Goal: Task Accomplishment & Management: Manage account settings

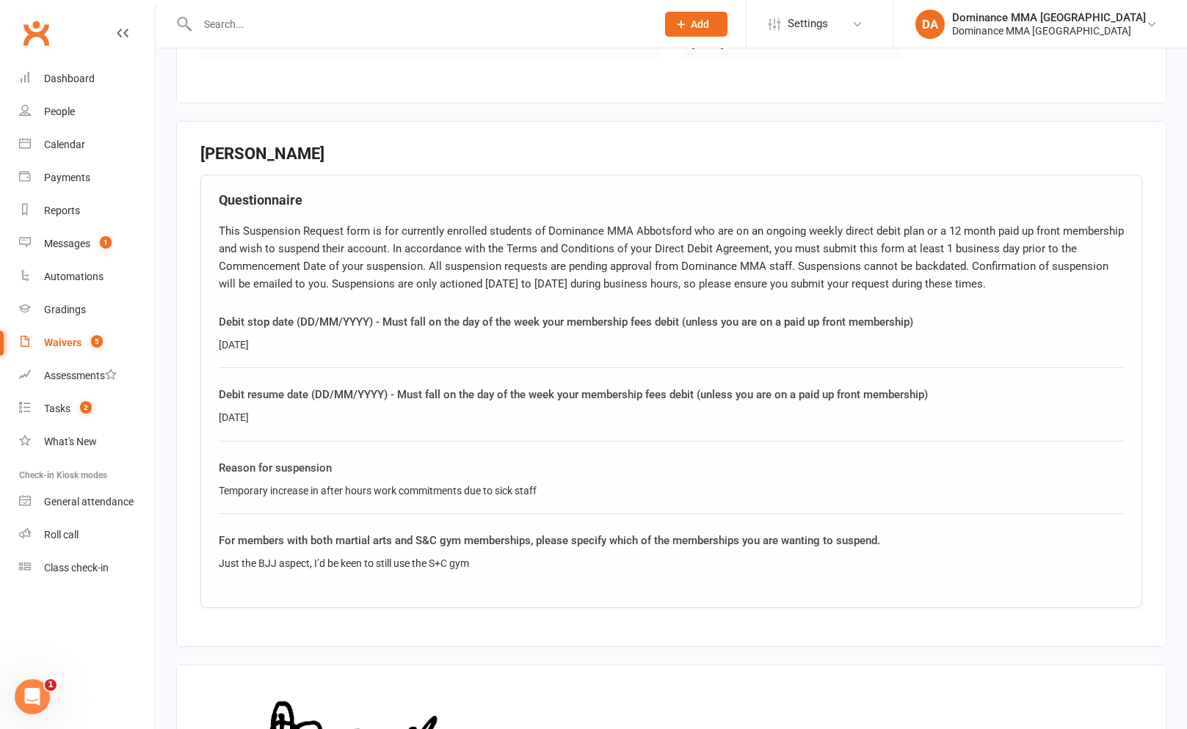
scroll to position [582, 0]
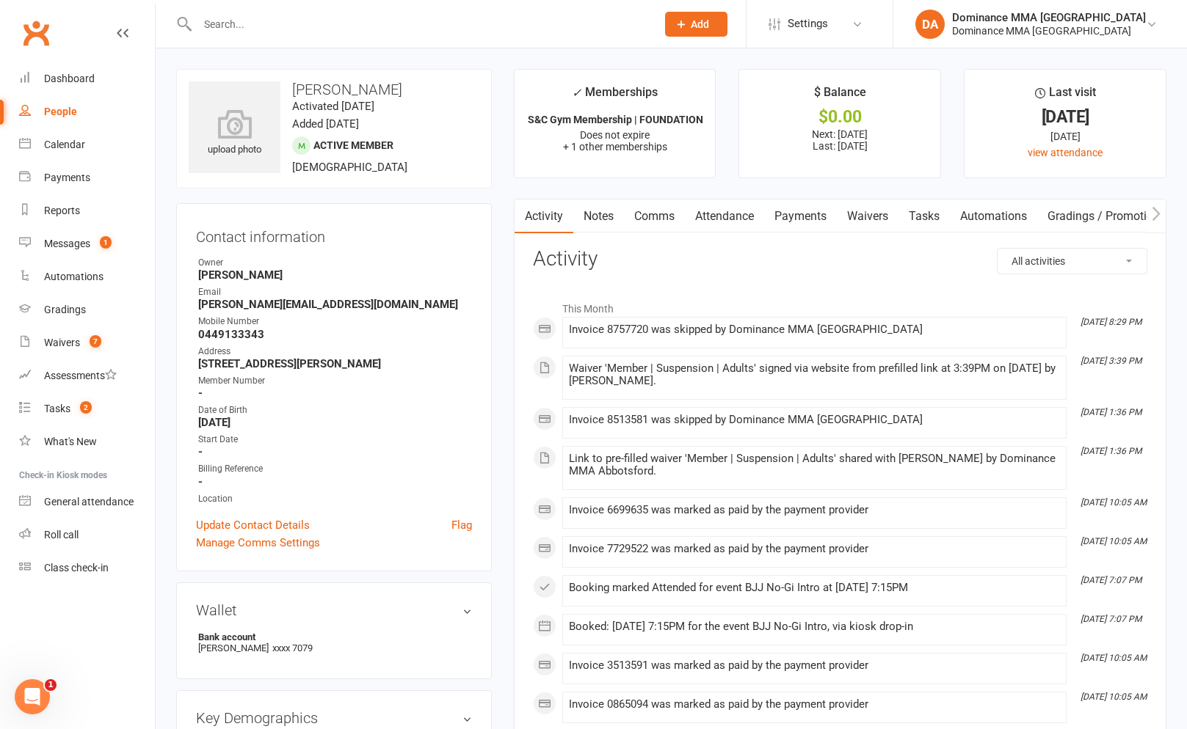
click at [787, 223] on link "Payments" at bounding box center [800, 217] width 73 height 34
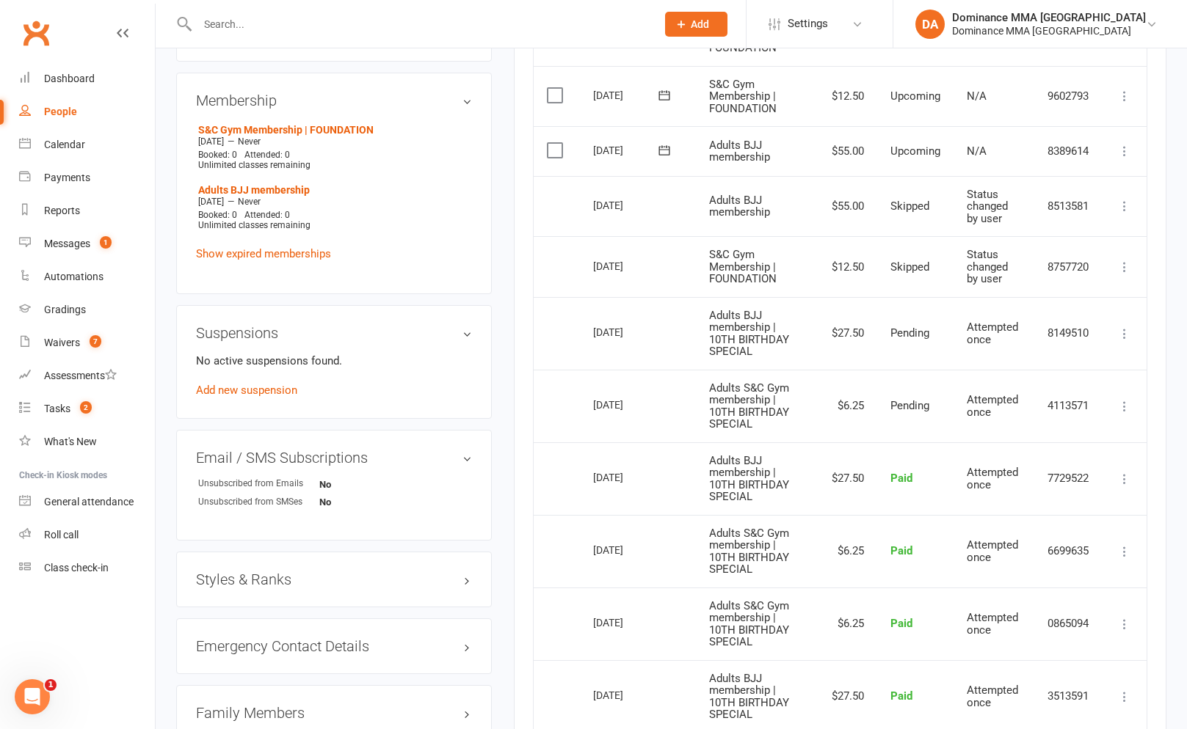
scroll to position [726, 0]
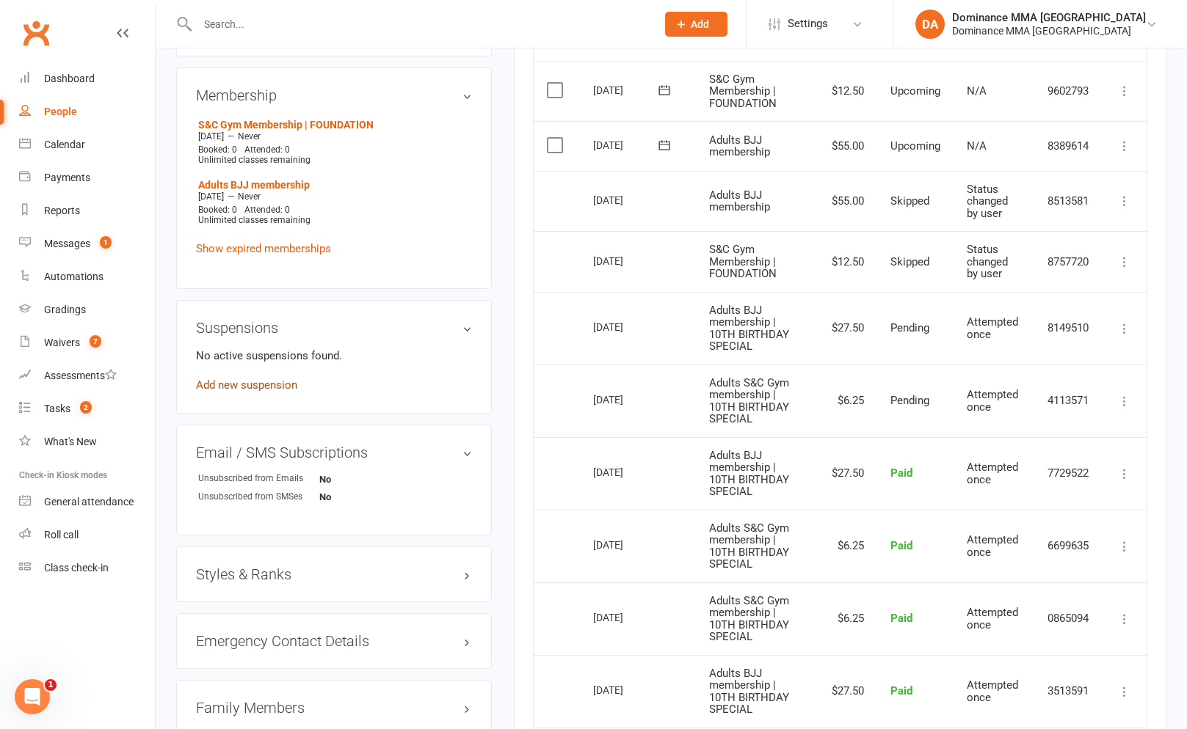
click at [268, 379] on link "Add new suspension" at bounding box center [246, 385] width 101 height 13
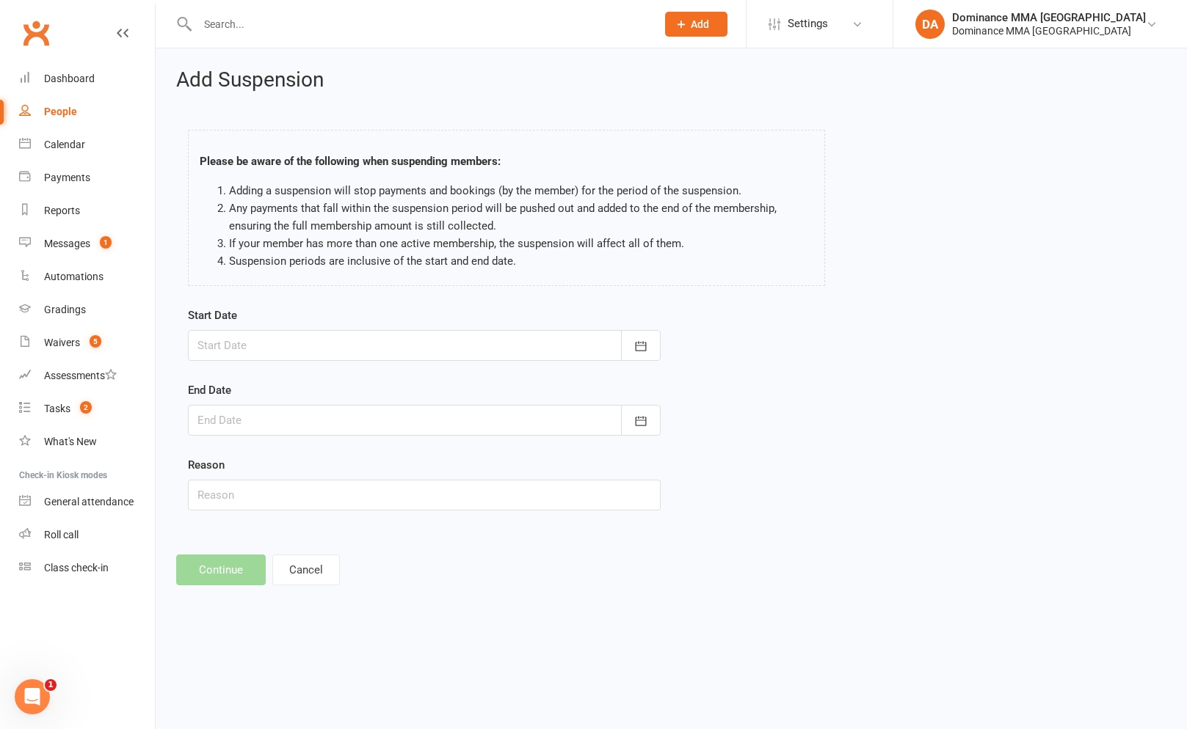
click at [236, 22] on input "text" at bounding box center [419, 24] width 453 height 21
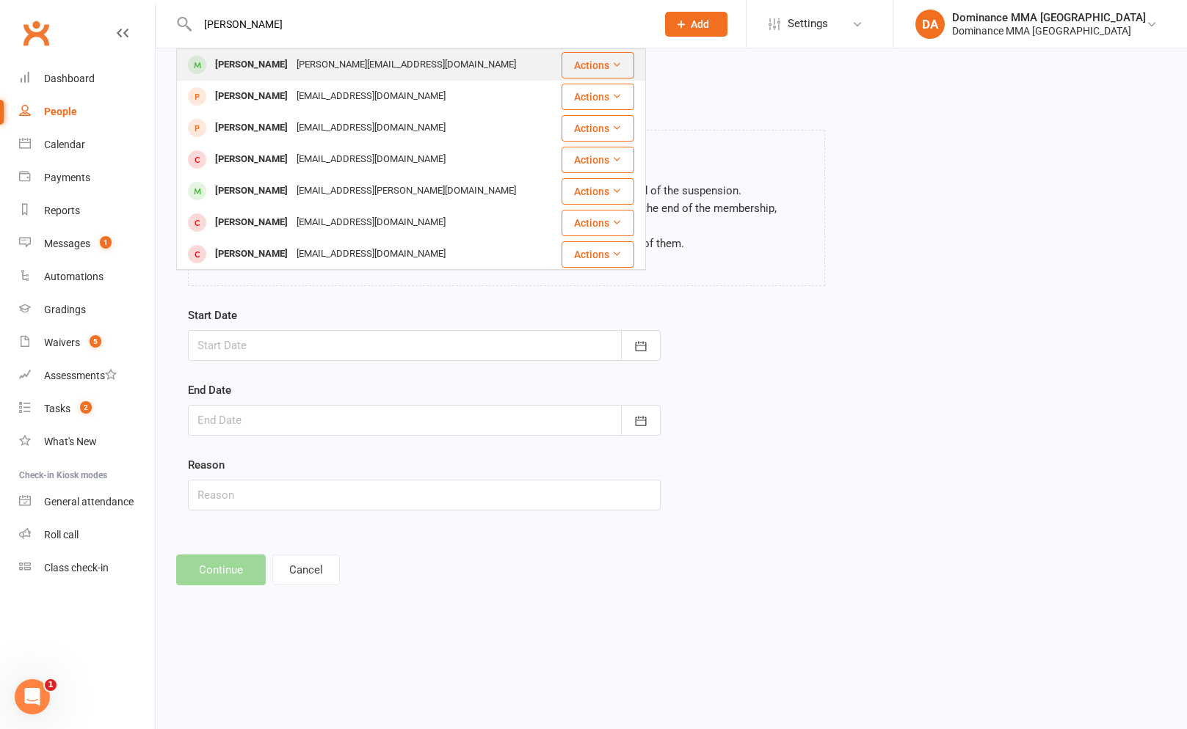
type input "jack brown"
click at [256, 59] on div "[PERSON_NAME]" at bounding box center [251, 64] width 81 height 21
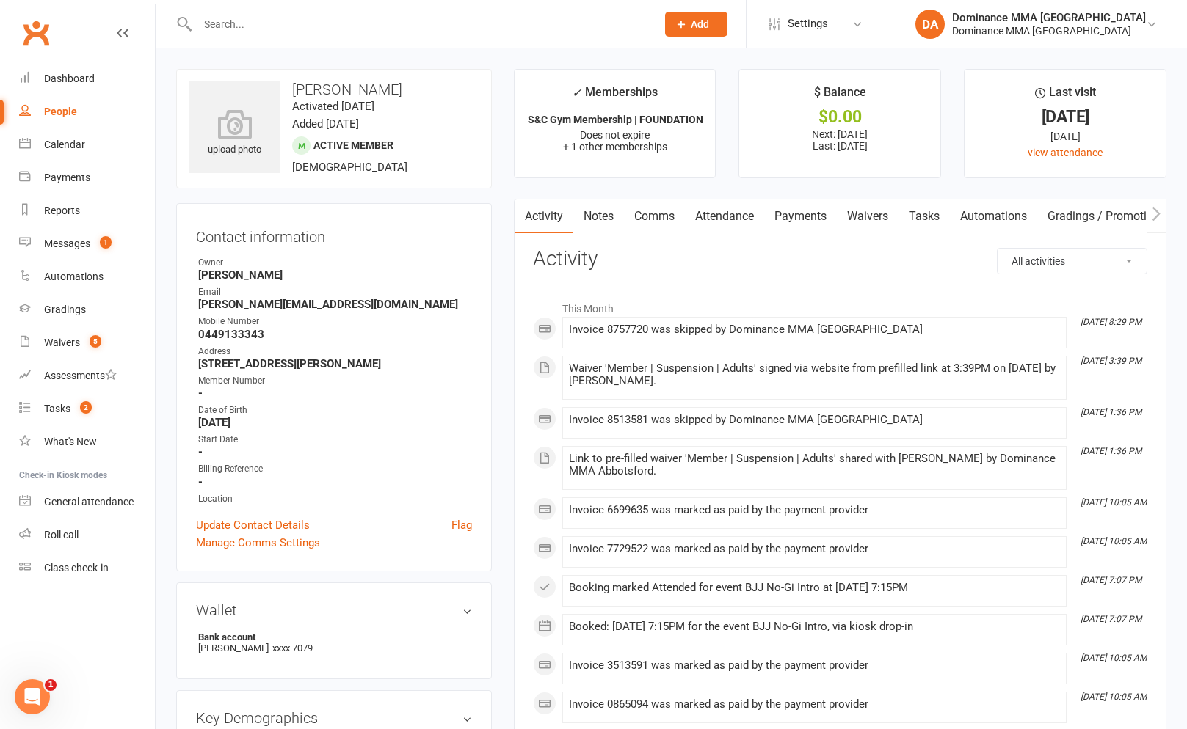
drag, startPoint x: 706, startPoint y: 222, endPoint x: 746, endPoint y: 224, distance: 39.7
click at [707, 222] on link "Attendance" at bounding box center [724, 217] width 79 height 34
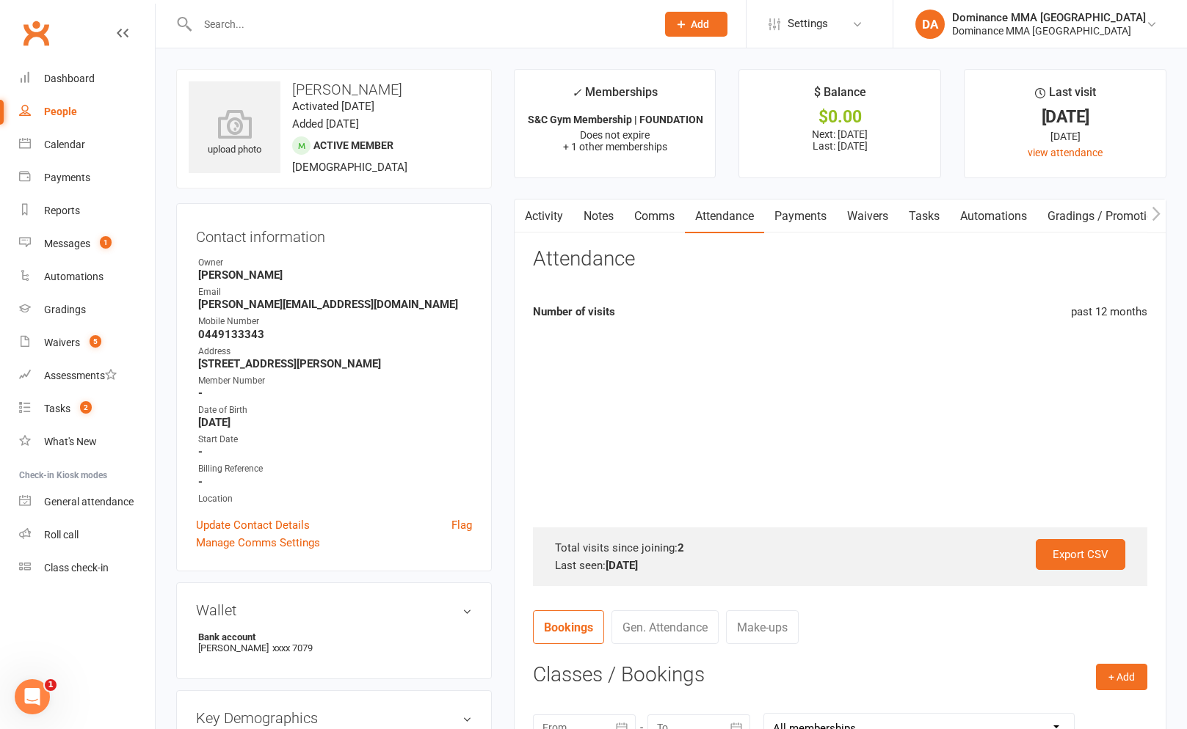
click at [778, 219] on link "Payments" at bounding box center [800, 217] width 73 height 34
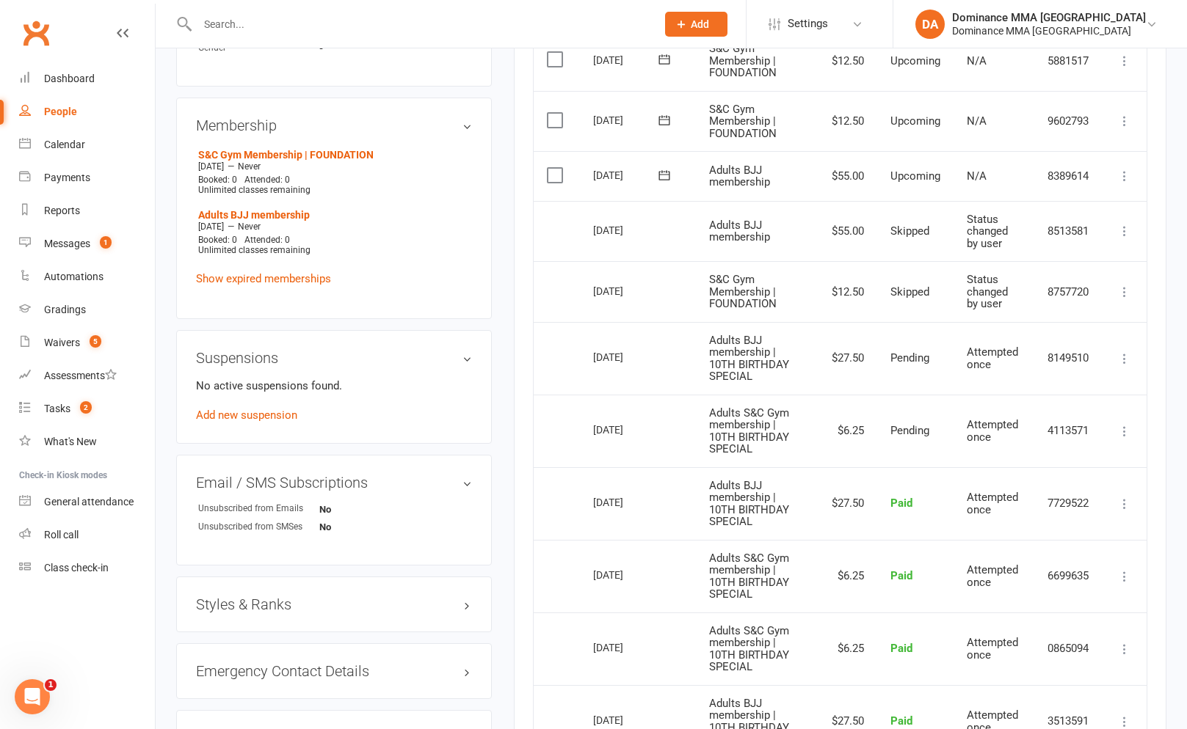
scroll to position [702, 0]
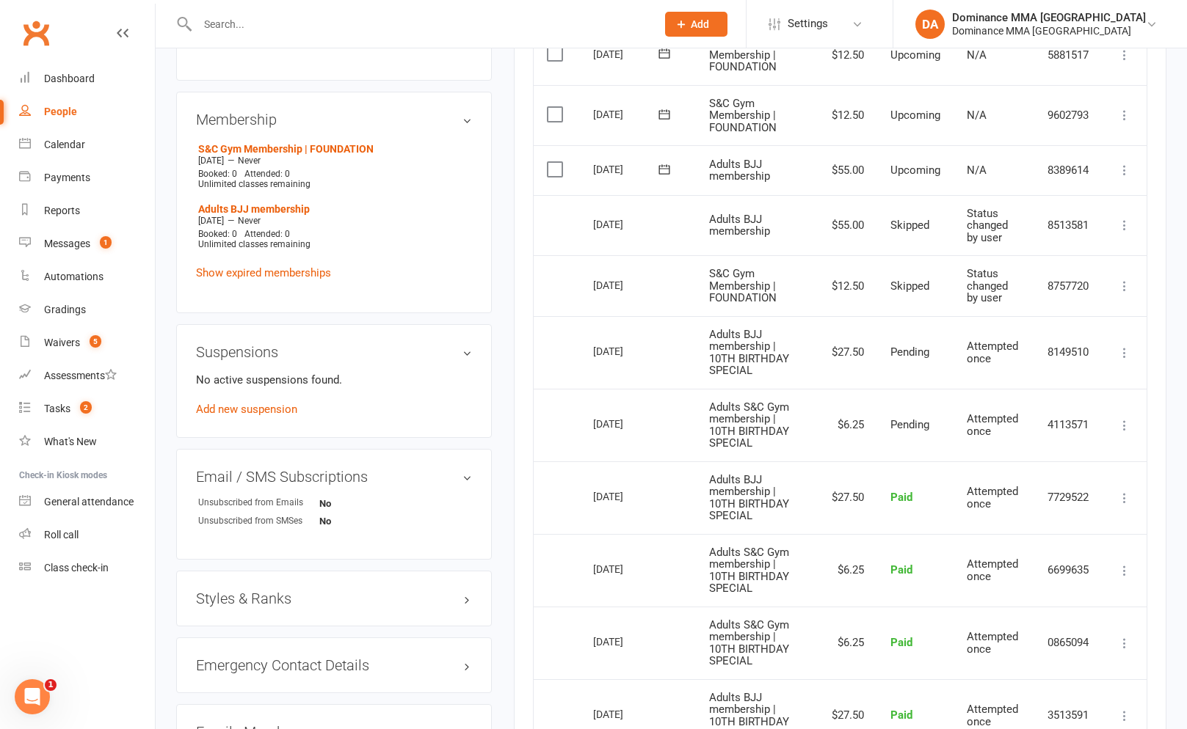
click at [249, 413] on div "No active suspensions found. Add new suspension" at bounding box center [334, 394] width 276 height 47
click at [256, 410] on link "Add new suspension" at bounding box center [246, 409] width 101 height 13
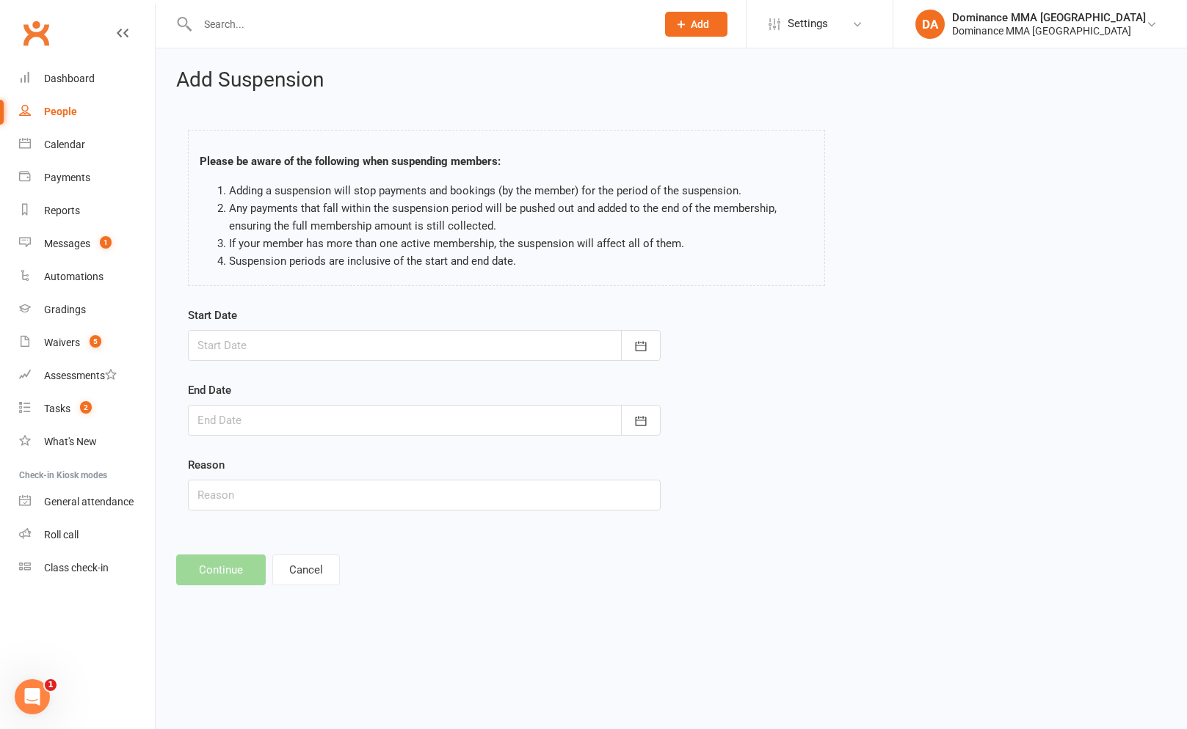
click at [307, 343] on div at bounding box center [424, 345] width 473 height 31
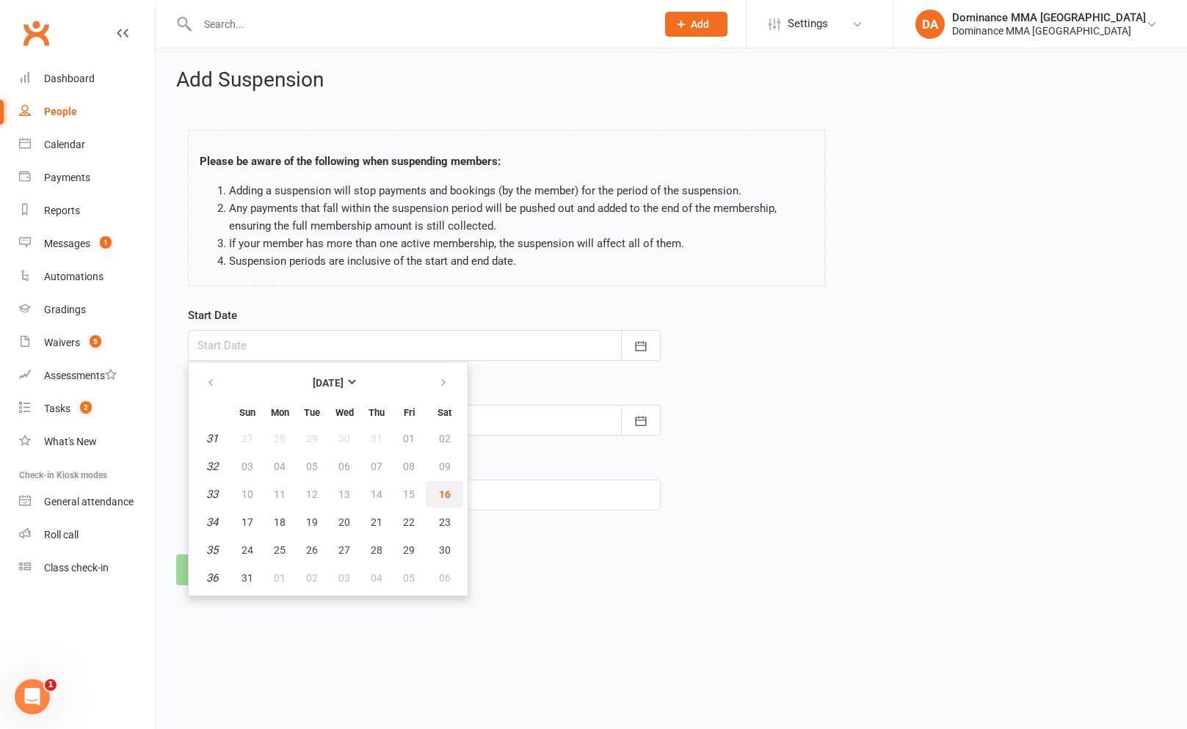
click at [442, 492] on span "16" at bounding box center [445, 495] width 12 height 12
type input "16 Aug 2025"
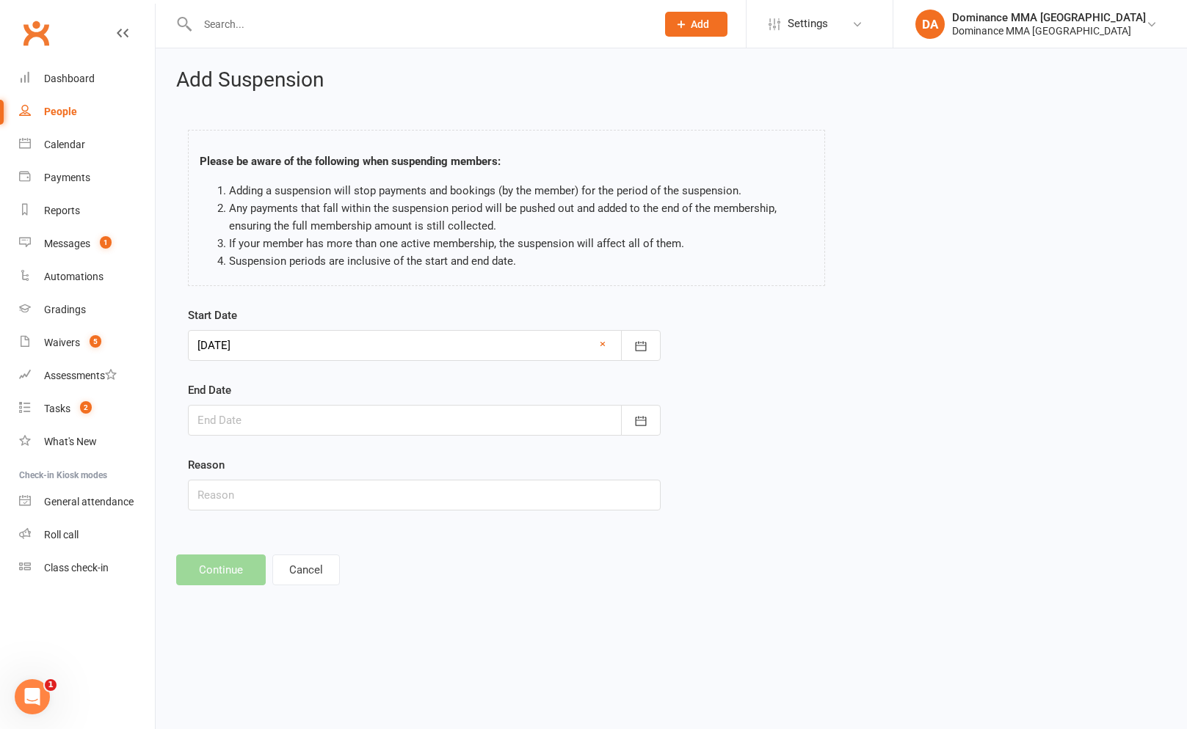
click at [389, 429] on div at bounding box center [424, 420] width 473 height 31
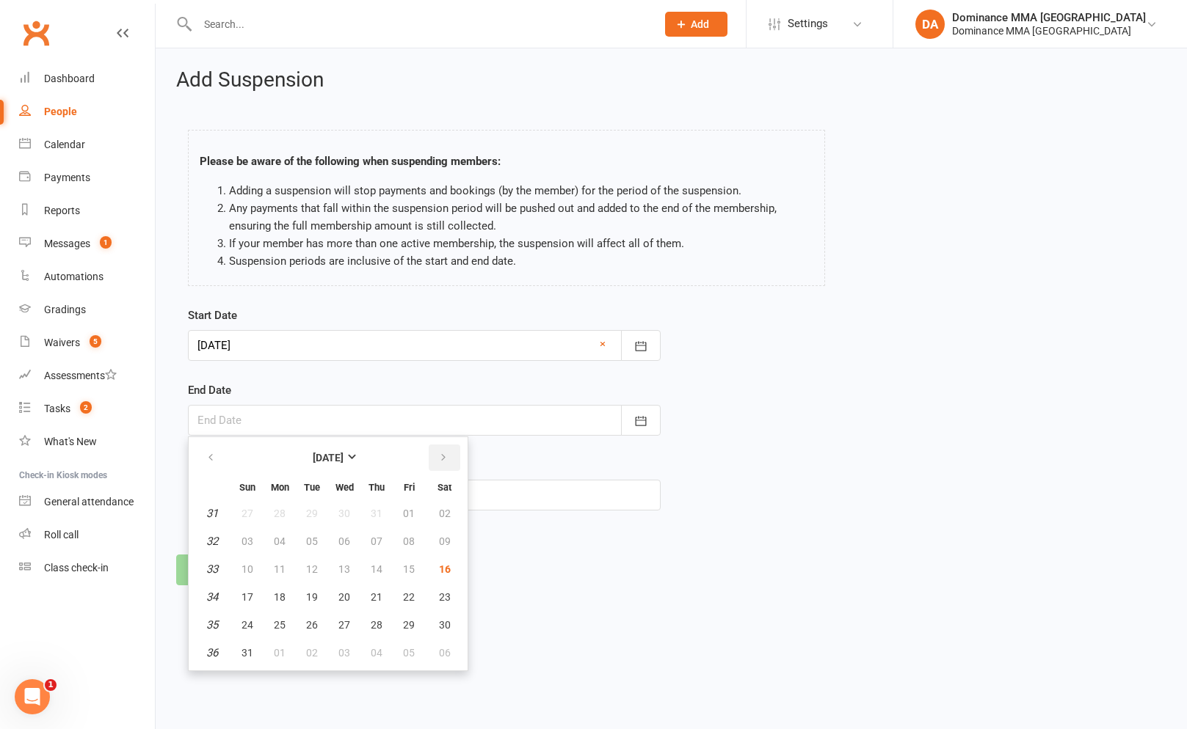
click at [453, 460] on button "button" at bounding box center [445, 458] width 32 height 26
click at [285, 602] on button "22" at bounding box center [279, 597] width 31 height 26
type input "22 Sep 2025"
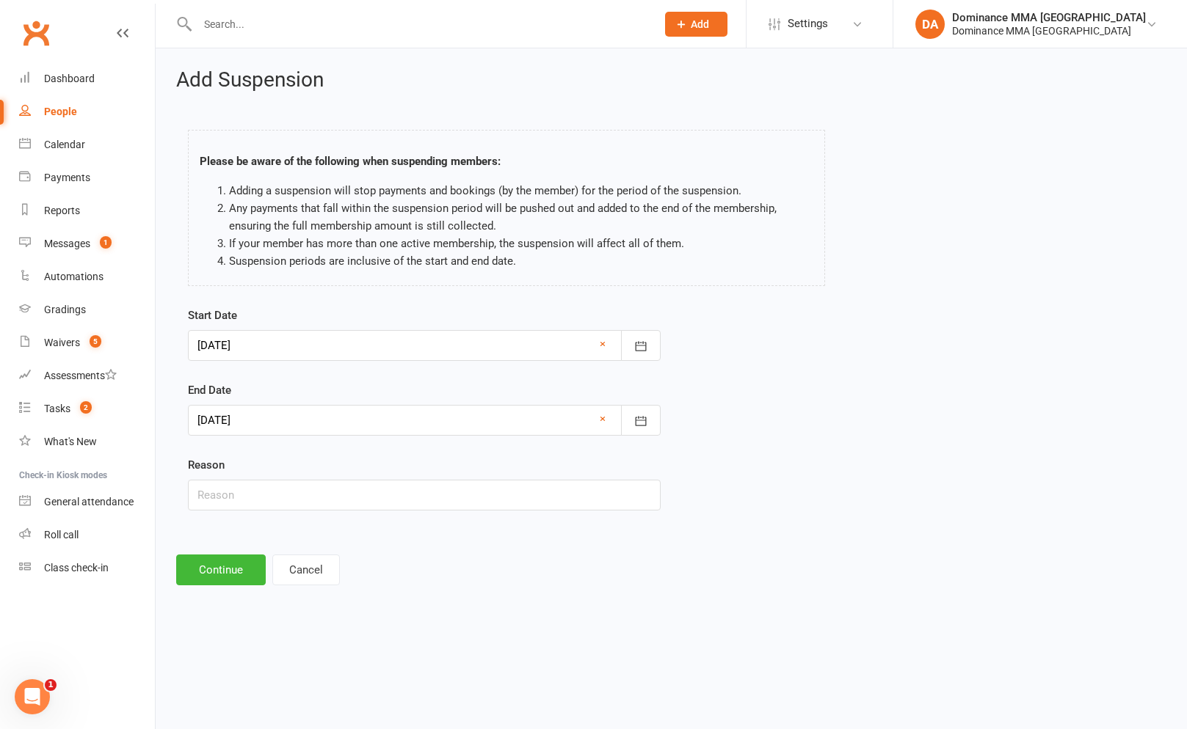
click at [253, 479] on div "Reason" at bounding box center [424, 483] width 473 height 54
drag, startPoint x: 251, startPoint y: 484, endPoint x: 234, endPoint y: 340, distance: 144.8
click at [251, 484] on input "text" at bounding box center [424, 495] width 473 height 31
drag, startPoint x: 301, startPoint y: 562, endPoint x: 316, endPoint y: 561, distance: 15.4
click at [305, 561] on button "Cancel" at bounding box center [306, 570] width 68 height 31
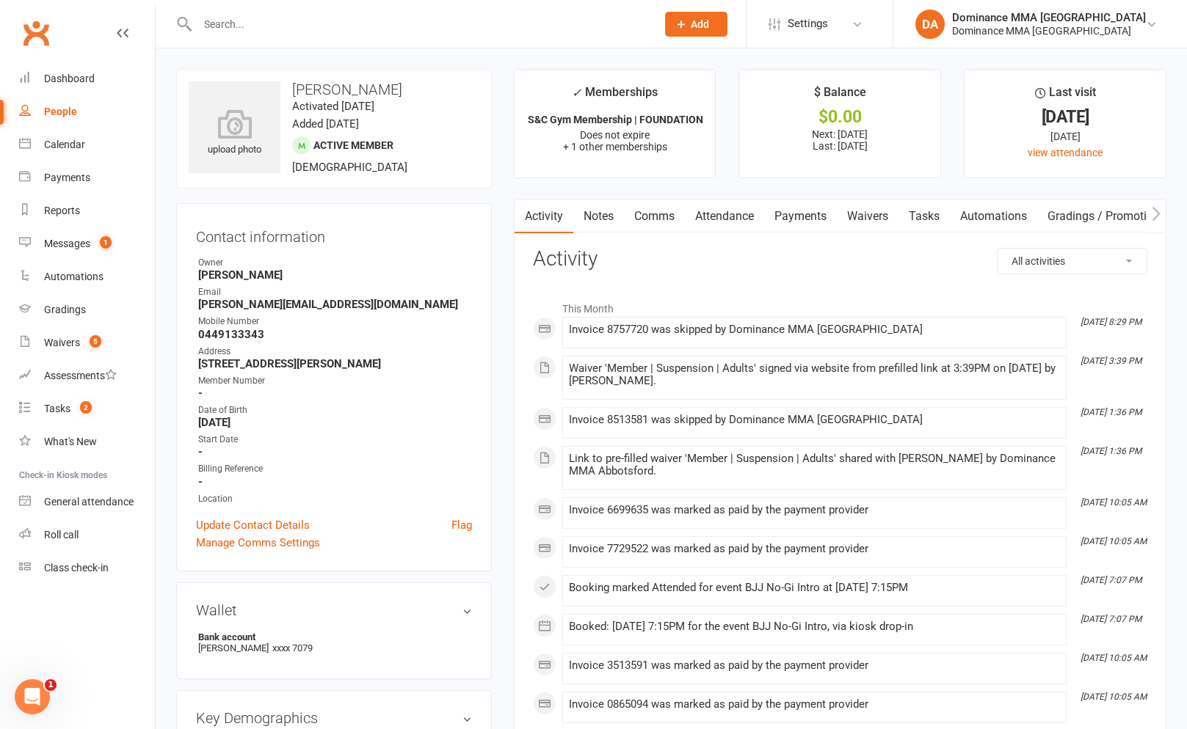
click at [800, 211] on link "Payments" at bounding box center [800, 217] width 73 height 34
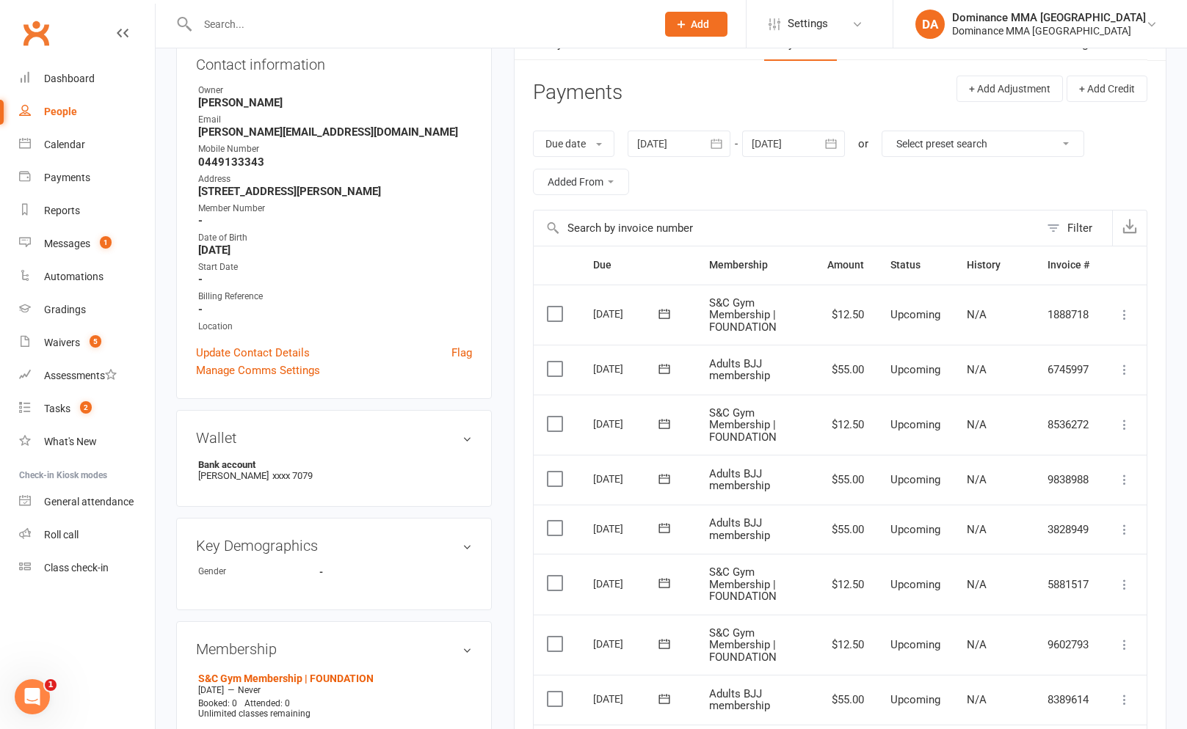
scroll to position [166, 0]
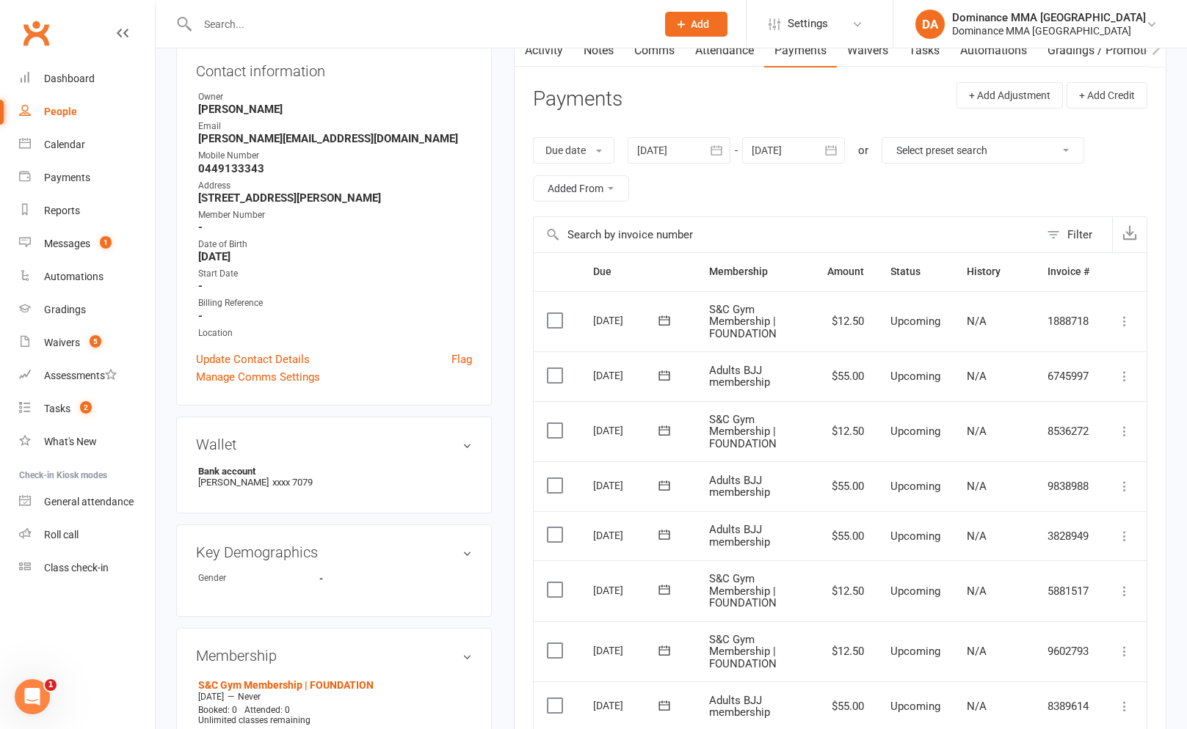
click at [816, 157] on div at bounding box center [793, 150] width 103 height 26
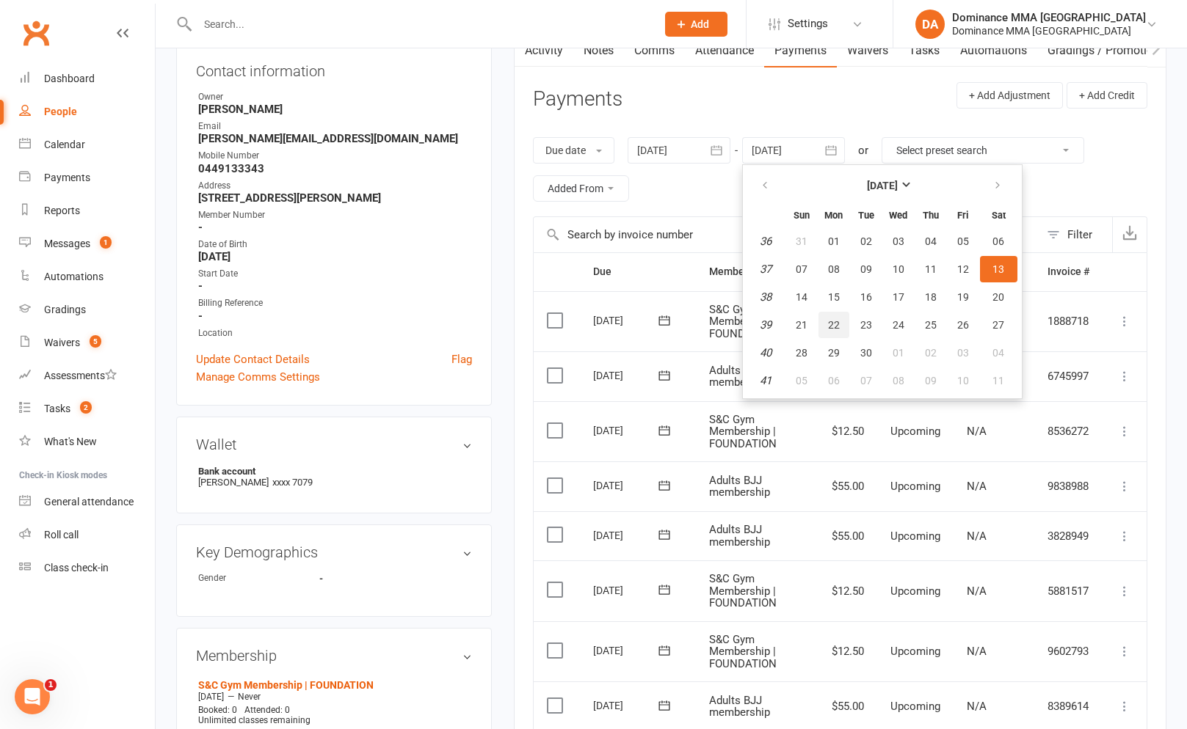
click at [835, 332] on button "22" at bounding box center [833, 325] width 31 height 26
type input "22 Sep 2025"
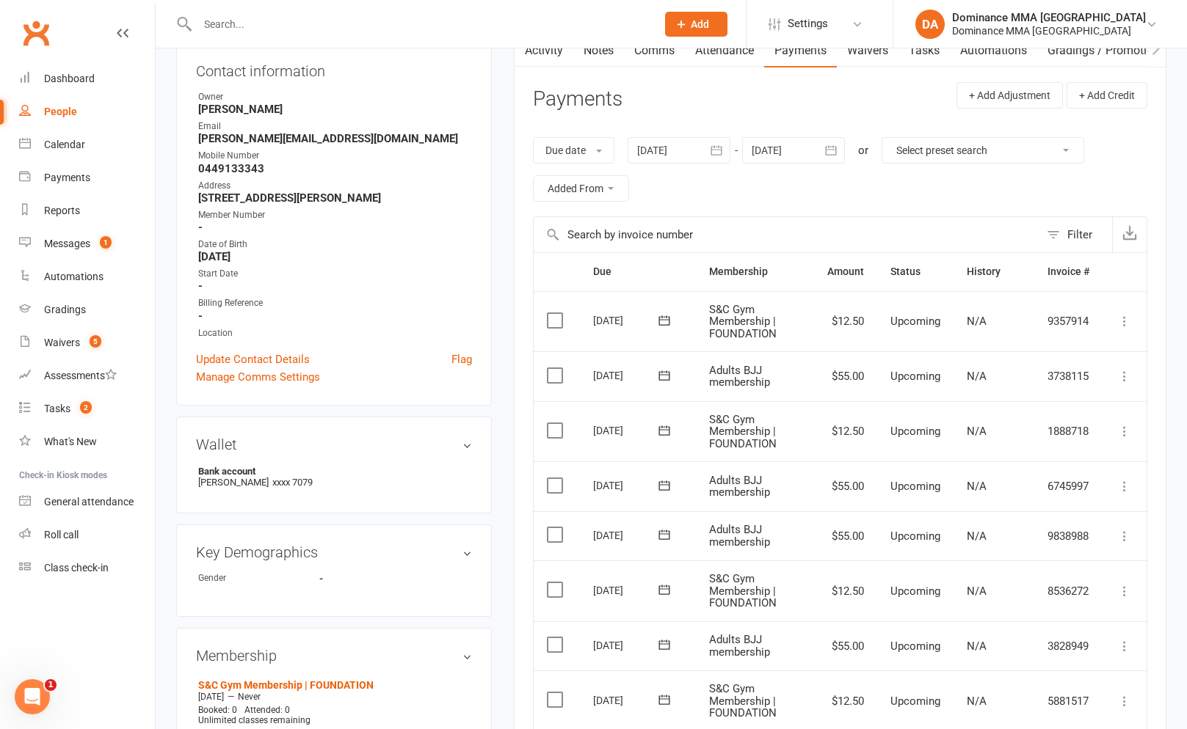
click at [1123, 373] on icon at bounding box center [1124, 376] width 15 height 15
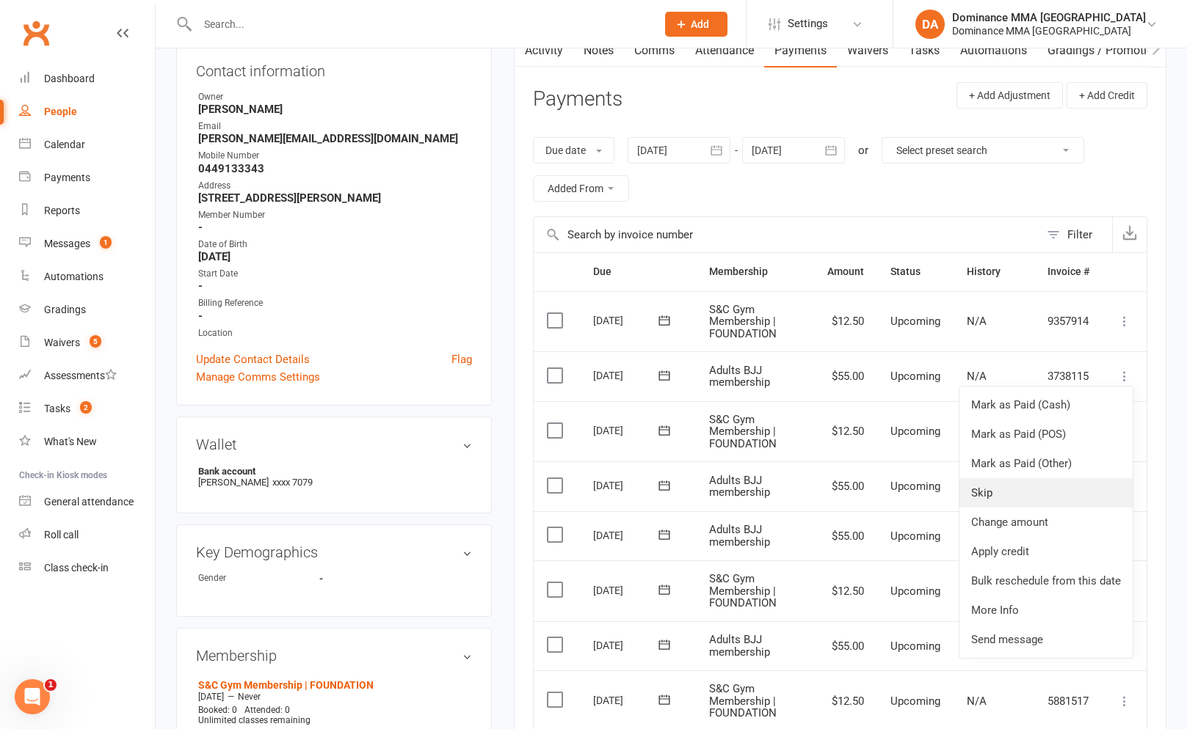
click at [972, 488] on link "Skip" at bounding box center [1045, 492] width 173 height 29
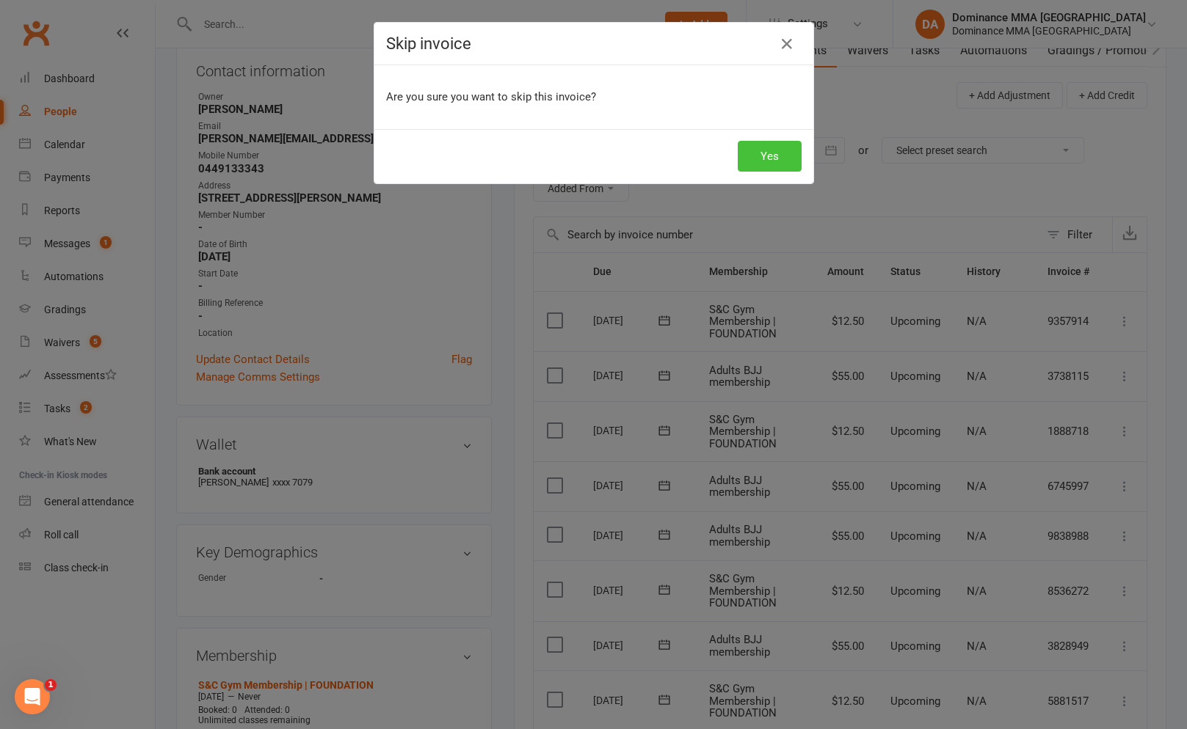
drag, startPoint x: 787, startPoint y: 156, endPoint x: 784, endPoint y: 165, distance: 9.3
click at [787, 159] on button "Yes" at bounding box center [769, 156] width 64 height 31
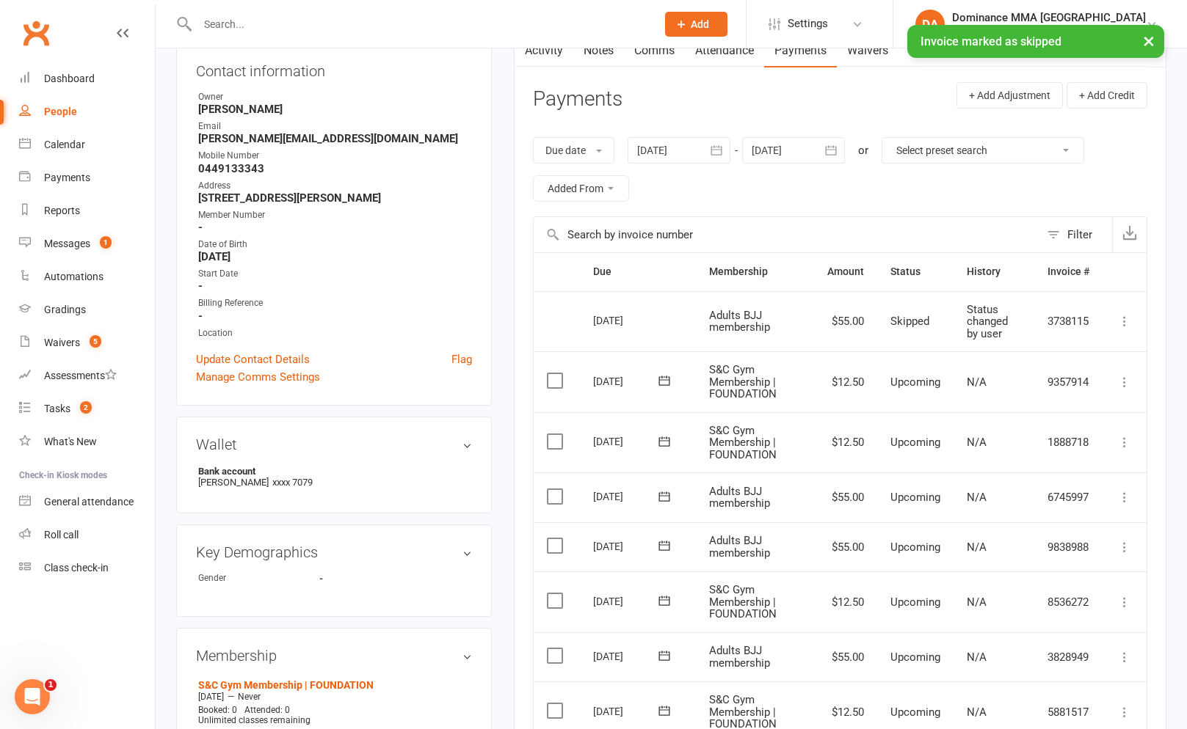
click at [1129, 501] on icon at bounding box center [1124, 497] width 15 height 15
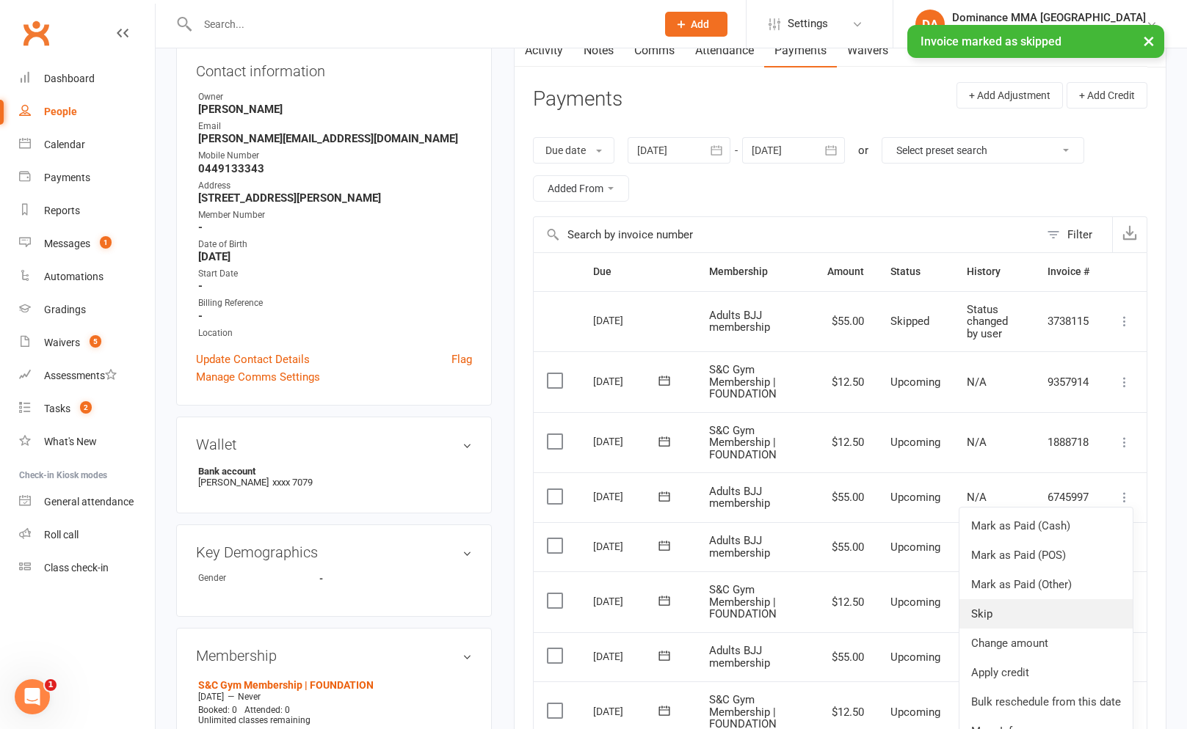
click at [1005, 602] on link "Skip" at bounding box center [1045, 614] width 173 height 29
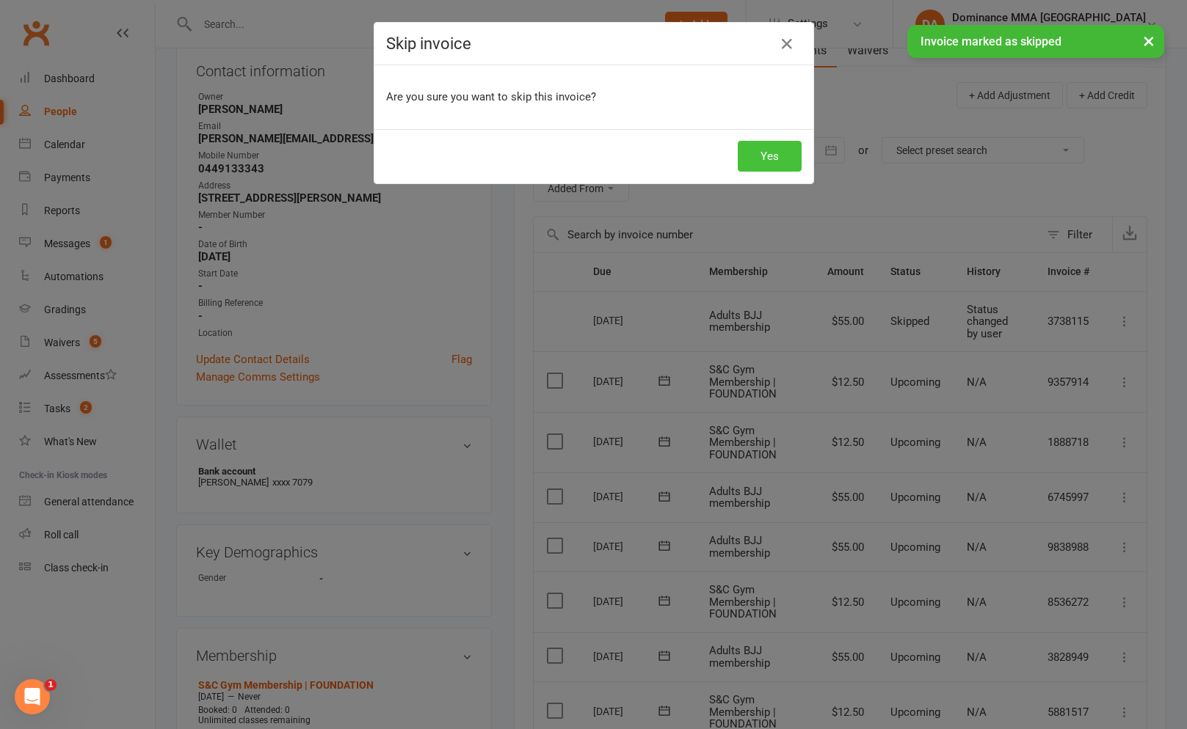
click at [765, 146] on button "Yes" at bounding box center [769, 156] width 64 height 31
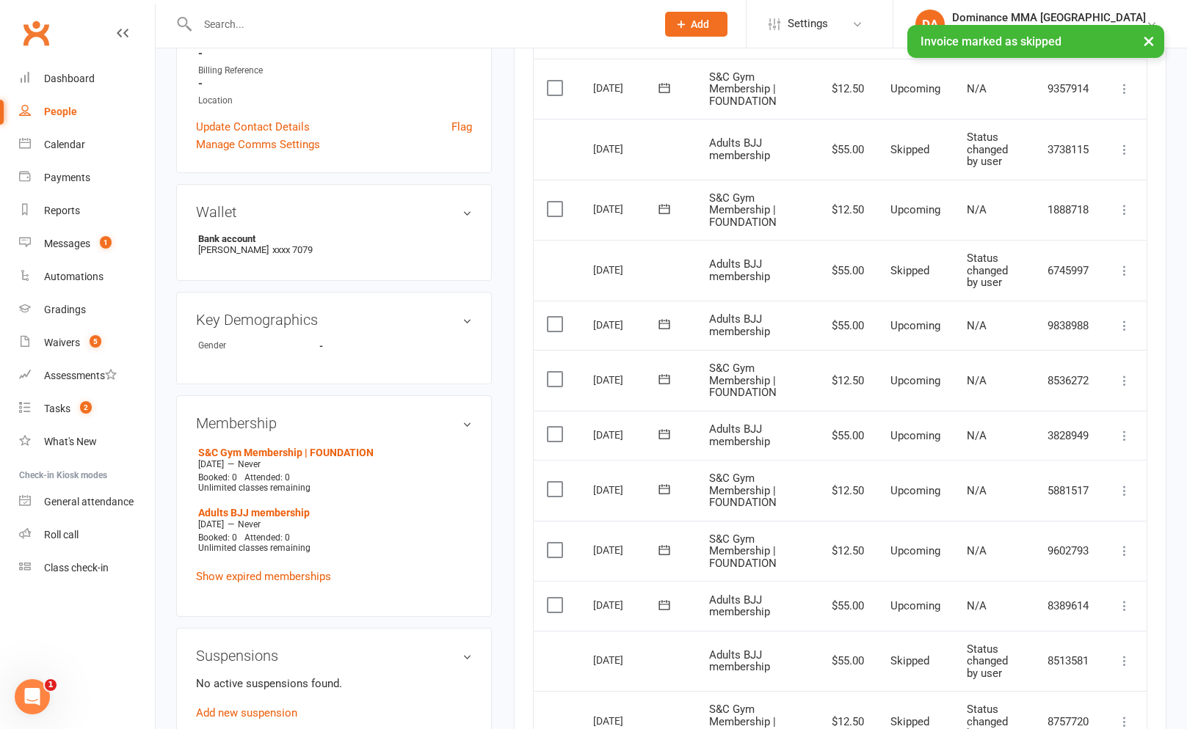
scroll to position [412, 0]
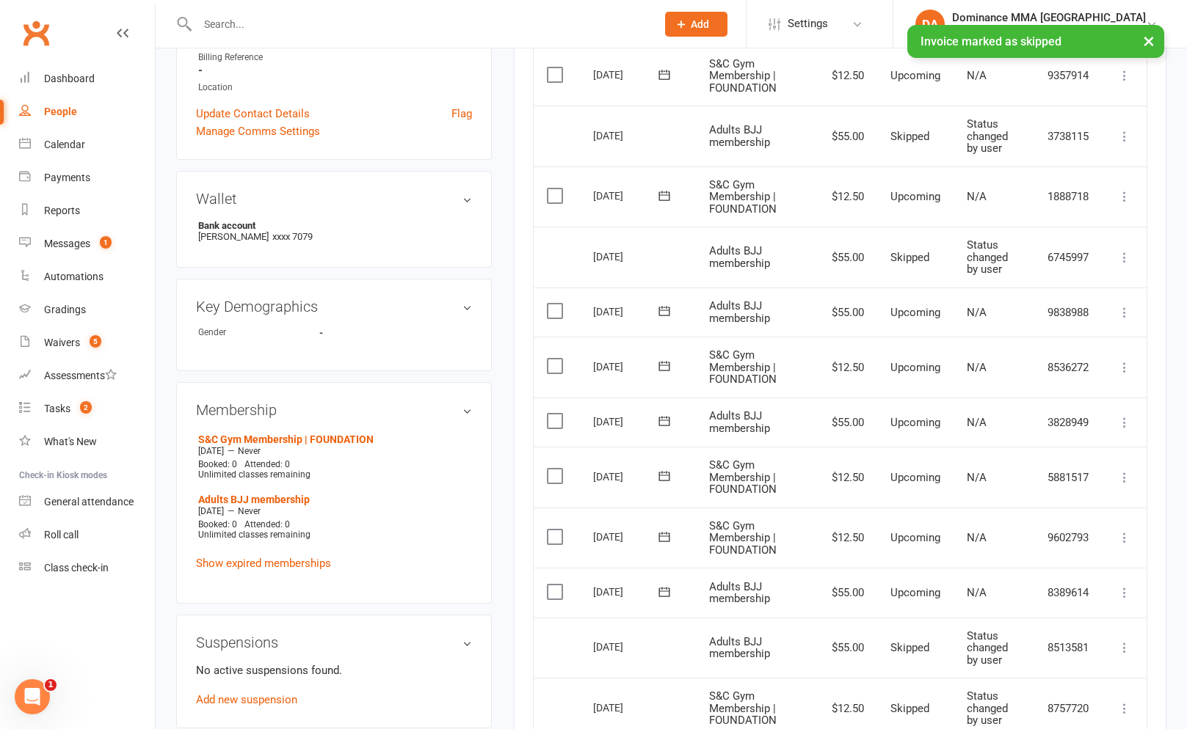
click at [1122, 309] on icon at bounding box center [1124, 312] width 15 height 15
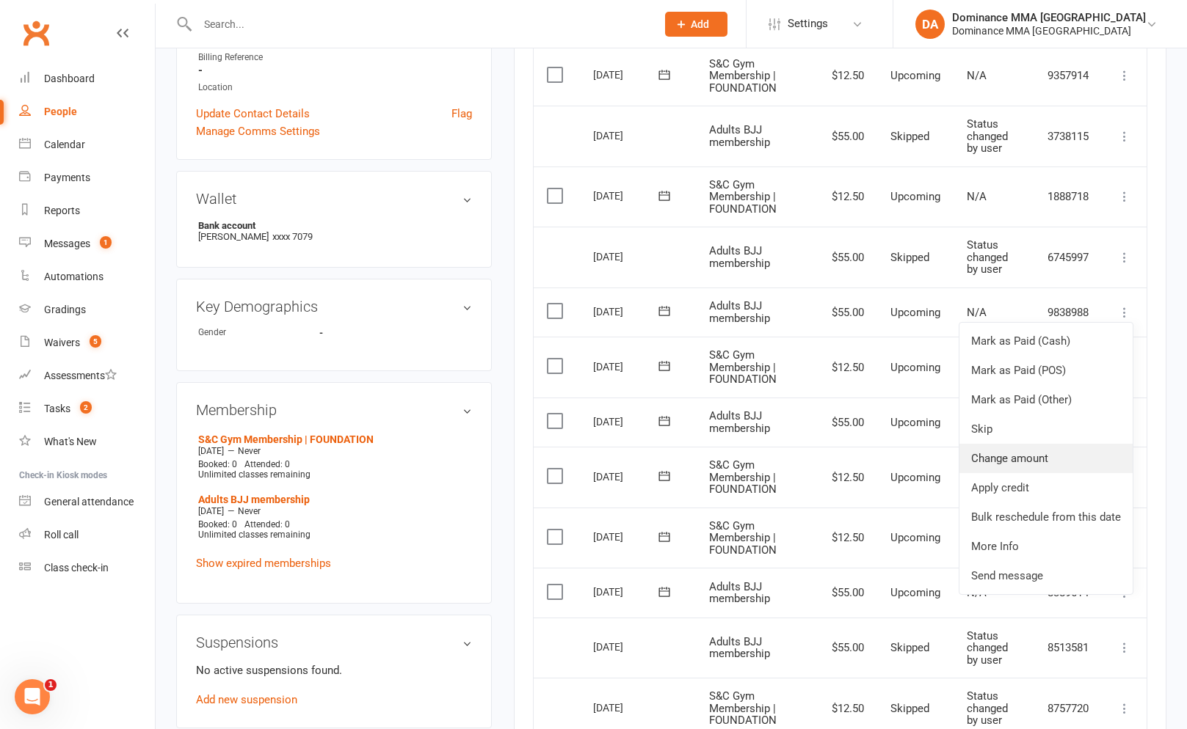
click at [1018, 445] on link "Change amount" at bounding box center [1045, 458] width 173 height 29
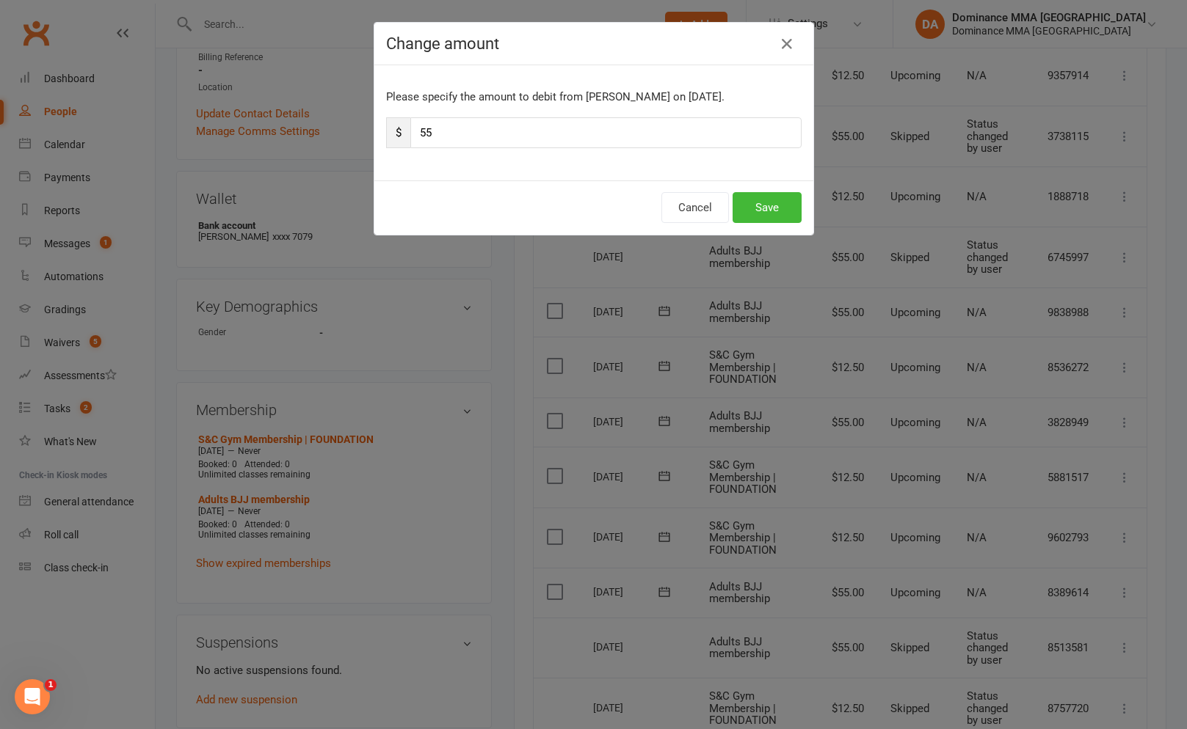
click at [1018, 444] on div "Change amount Please specify the amount to debit from Jack Brownrigg on Sep 6, …" at bounding box center [593, 364] width 1187 height 729
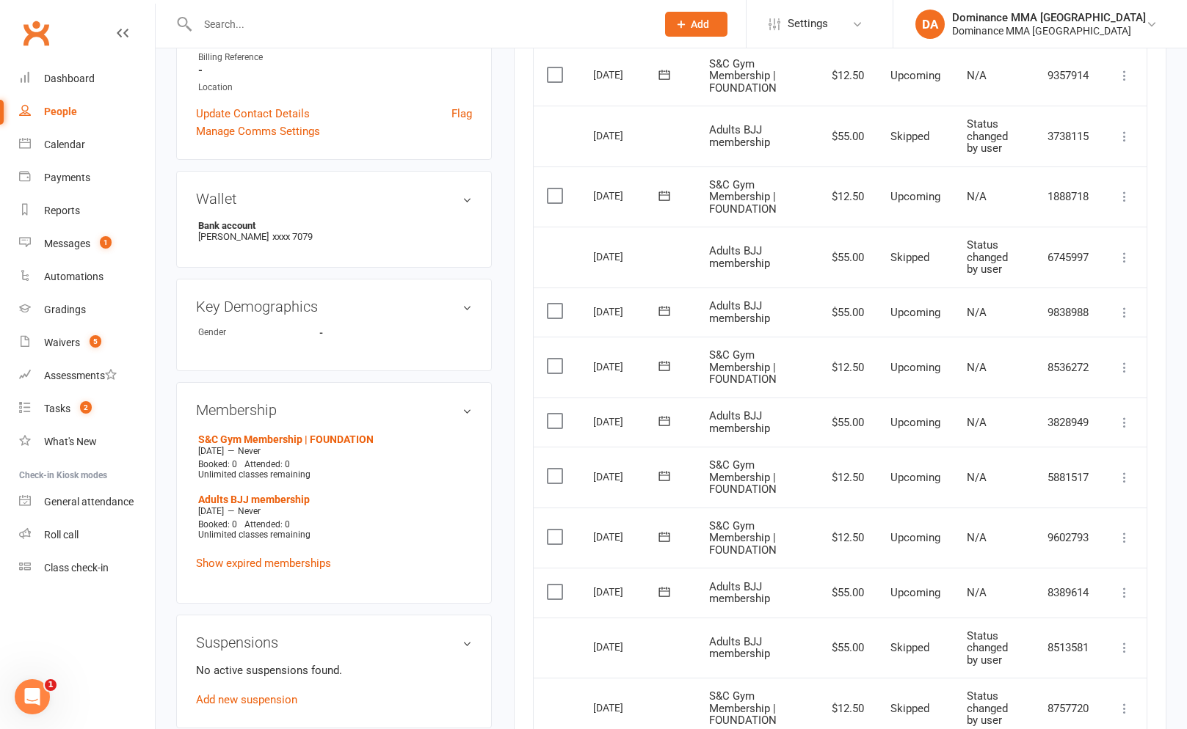
click at [1126, 314] on icon at bounding box center [1124, 312] width 15 height 15
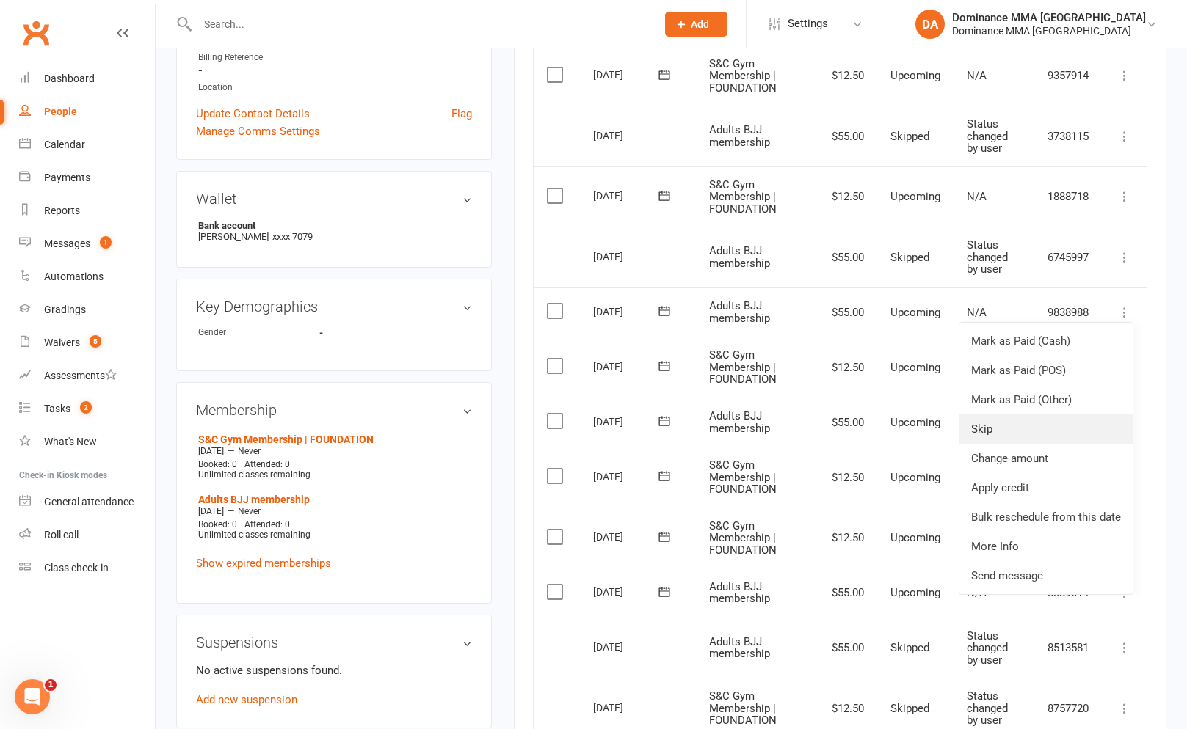
click at [1056, 417] on link "Skip" at bounding box center [1045, 429] width 173 height 29
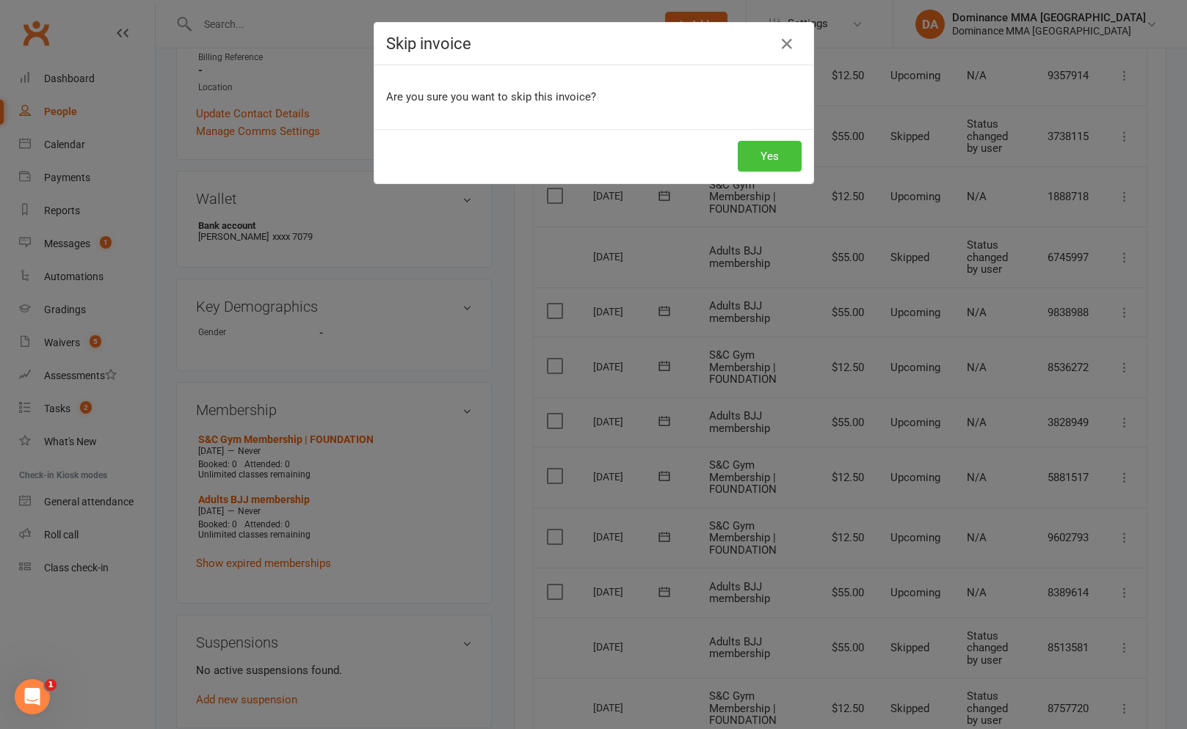
click at [793, 145] on button "Yes" at bounding box center [769, 156] width 64 height 31
